Goal: Check status: Check status

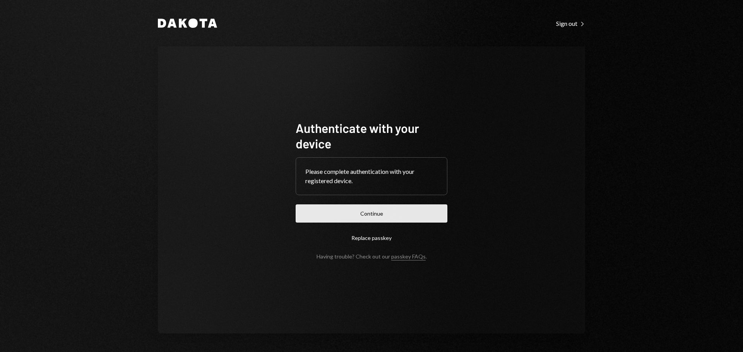
click at [375, 219] on button "Continue" at bounding box center [371, 214] width 152 height 18
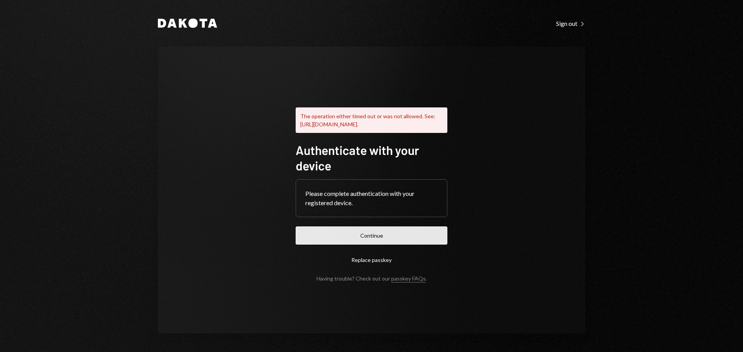
click at [377, 239] on button "Continue" at bounding box center [371, 236] width 152 height 18
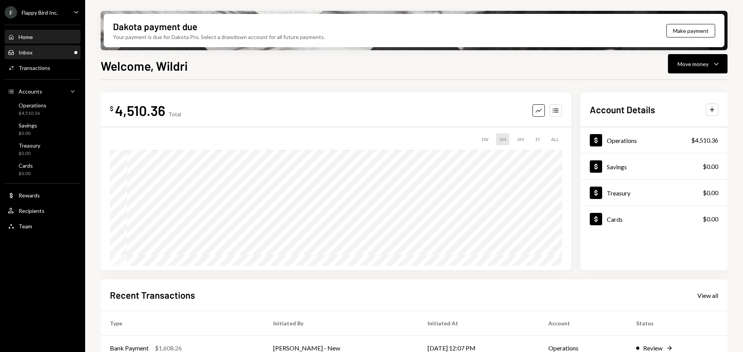
click at [61, 51] on div "Inbox Inbox" at bounding box center [43, 52] width 70 height 7
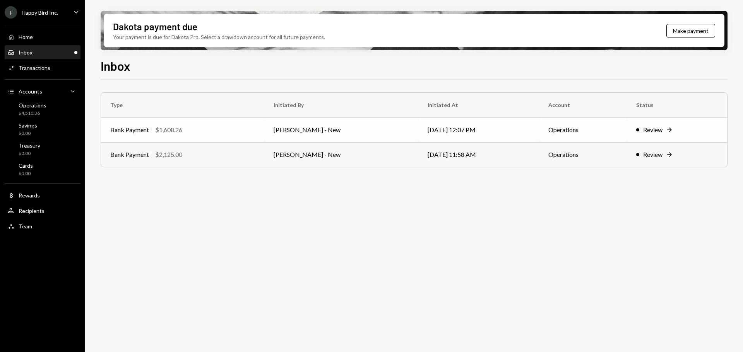
click at [418, 138] on td "[DATE] 12:07 PM" at bounding box center [478, 130] width 121 height 25
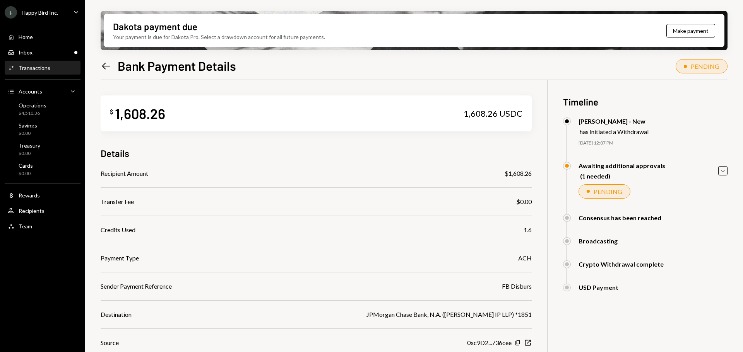
click at [101, 66] on icon "Left Arrow" at bounding box center [106, 66] width 11 height 11
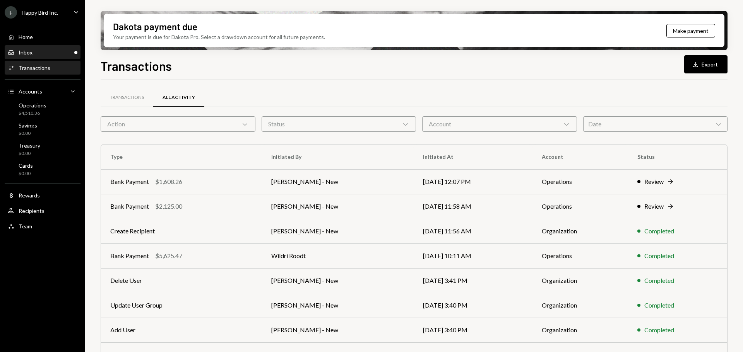
click at [49, 51] on div "Inbox Inbox" at bounding box center [43, 52] width 70 height 7
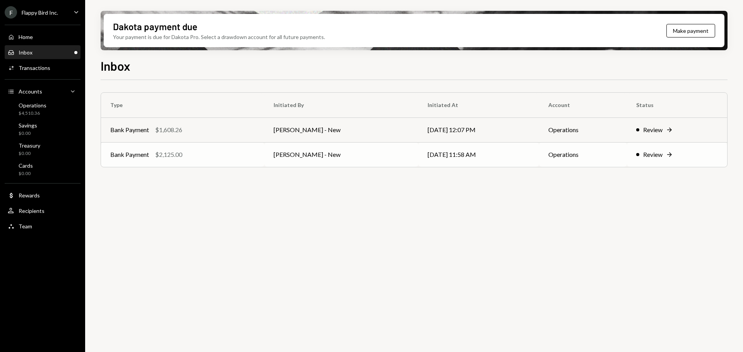
click at [231, 158] on div "Bank Payment $2,125.00" at bounding box center [182, 154] width 145 height 9
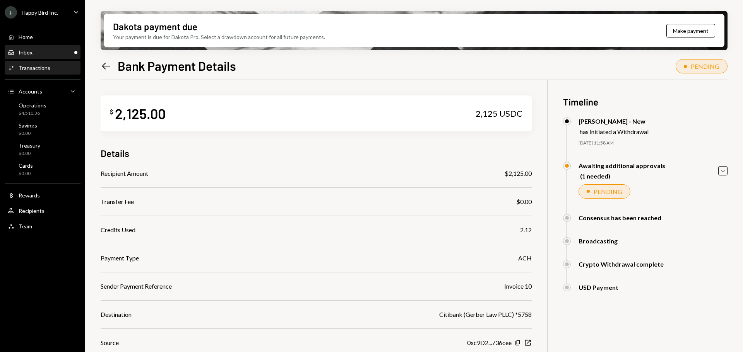
click at [51, 53] on div "Inbox Inbox" at bounding box center [43, 52] width 70 height 7
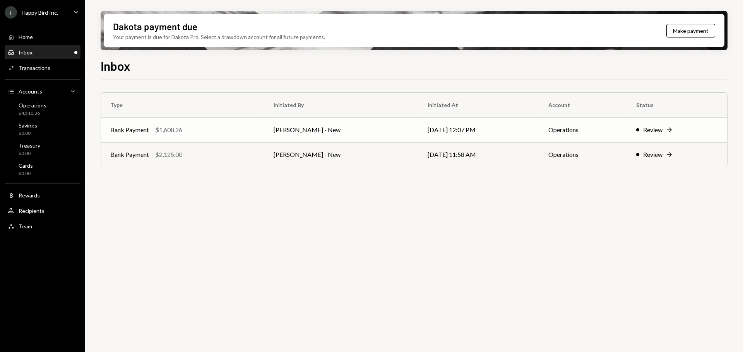
click at [254, 126] on div "Bank Payment $1,608.26" at bounding box center [182, 129] width 145 height 9
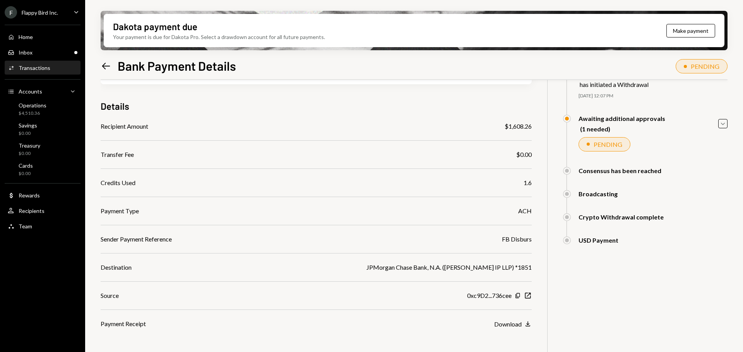
scroll to position [34, 0]
